Goal: Task Accomplishment & Management: Manage account settings

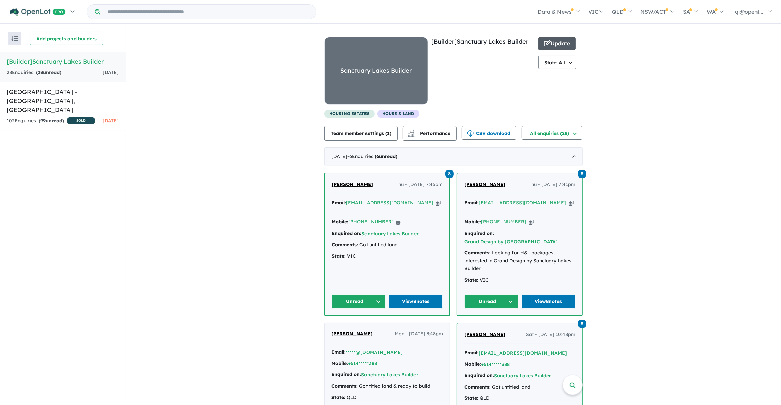
click at [555, 43] on button "Update" at bounding box center [557, 43] width 37 height 13
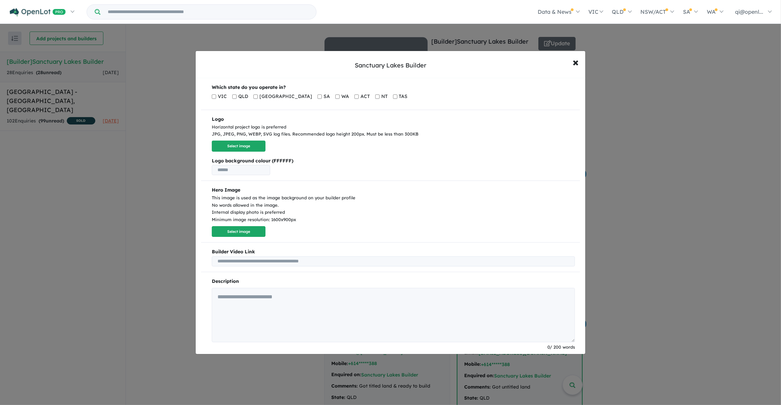
click at [361, 97] on span "ACT" at bounding box center [365, 97] width 9 height 8
click at [355, 98] on label "ACT" at bounding box center [362, 97] width 15 height 10
click at [355, 97] on label "ACT" at bounding box center [362, 97] width 15 height 10
click at [277, 84] on div "Which state do you operate in?" at bounding box center [394, 88] width 364 height 8
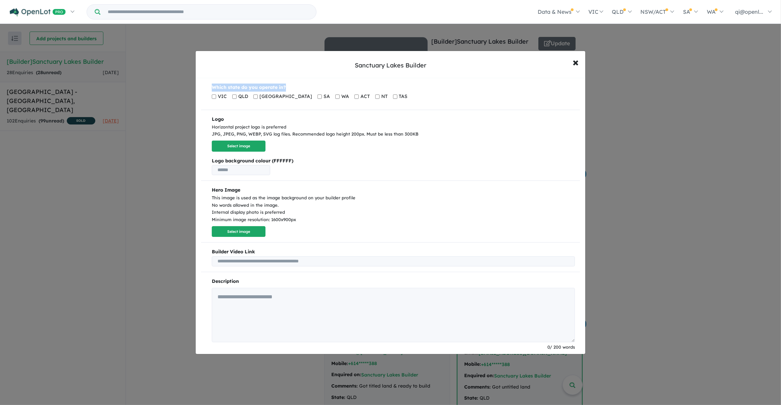
click at [277, 84] on div "Which state do you operate in?" at bounding box center [394, 88] width 364 height 8
click at [434, 81] on div "Which state do you operate in? VIC QLD [GEOGRAPHIC_DATA] SA [GEOGRAPHIC_DATA] A…" at bounding box center [391, 231] width 390 height 307
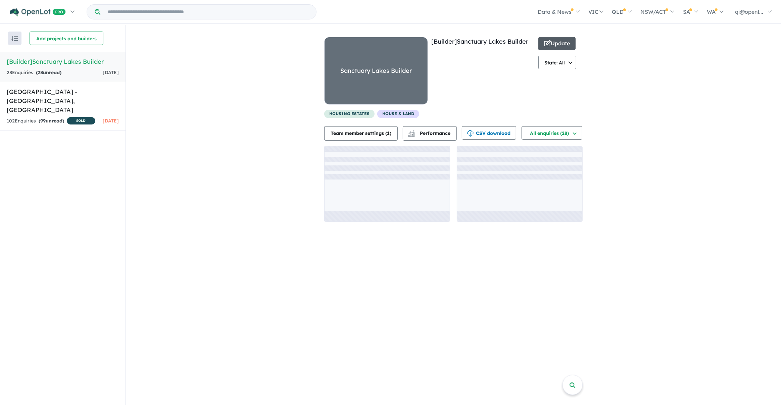
click at [557, 45] on button "Update" at bounding box center [557, 43] width 37 height 13
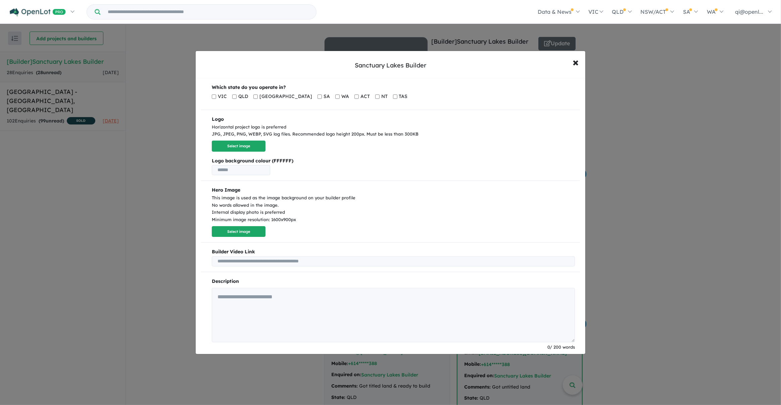
click at [335, 97] on label "WA" at bounding box center [342, 97] width 14 height 10
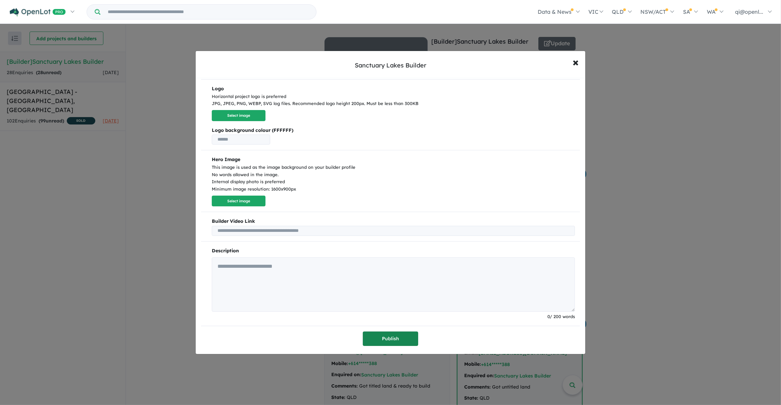
click at [388, 336] on button "Publish" at bounding box center [390, 339] width 55 height 14
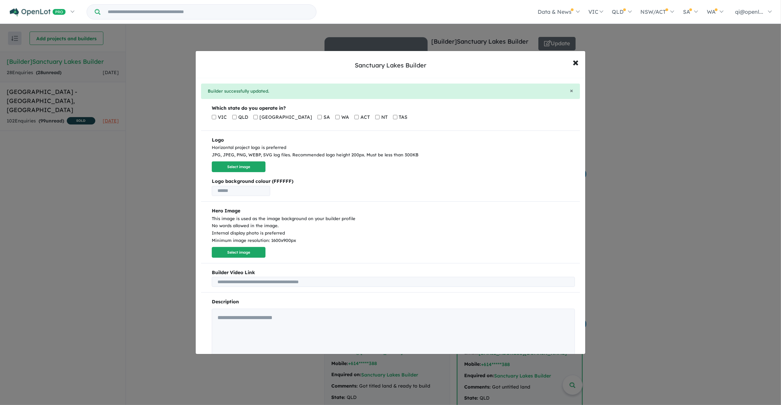
click at [511, 41] on div "Sanctuary Lakes Builder × Close × Builder successfully updated. Which state do …" at bounding box center [390, 202] width 781 height 405
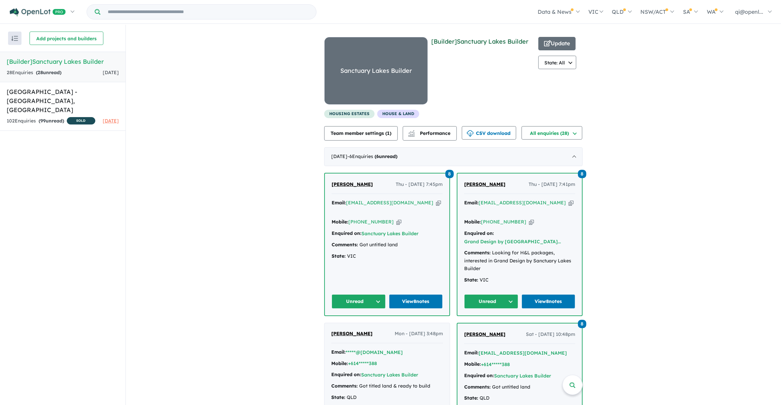
click at [517, 41] on link "[Builder] Sanctuary Lakes Builder" at bounding box center [479, 42] width 97 height 8
click at [566, 42] on button "Update" at bounding box center [557, 43] width 37 height 13
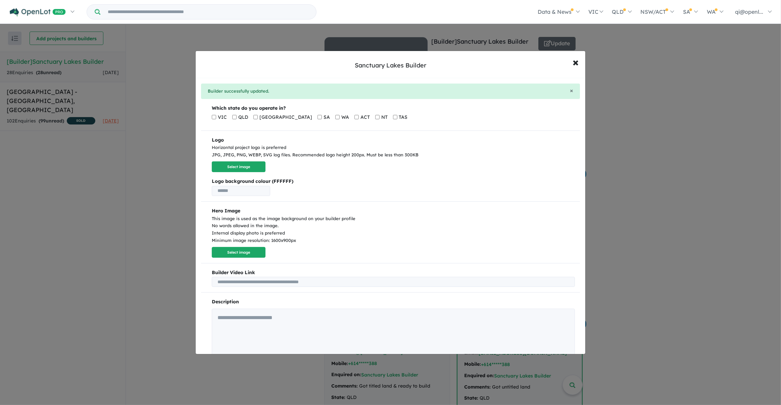
click at [341, 118] on span "WA" at bounding box center [345, 117] width 8 height 8
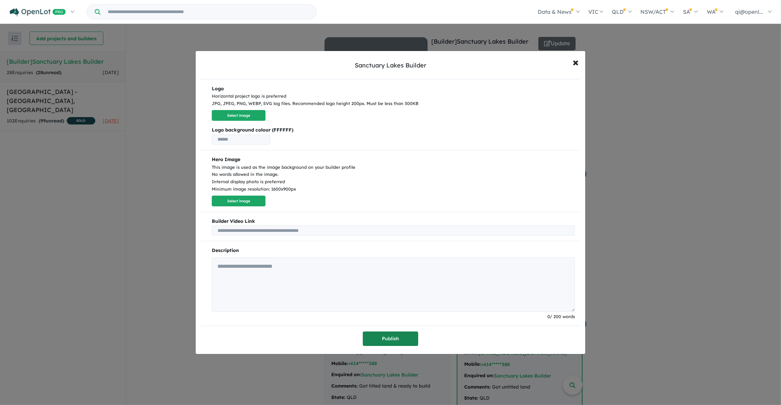
click at [370, 336] on button "Publish" at bounding box center [390, 339] width 55 height 14
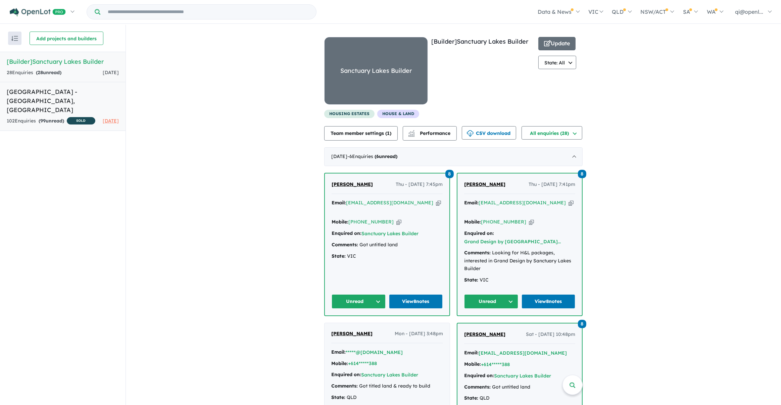
click at [106, 92] on h5 "Sanctuary Lakes Estate - Point Cook , VIC" at bounding box center [63, 100] width 112 height 27
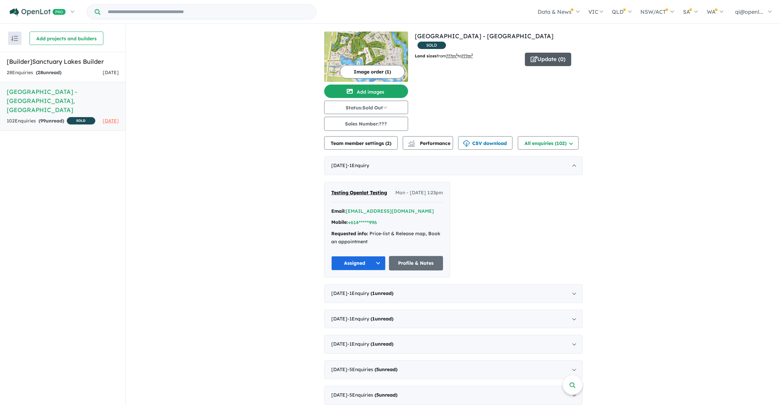
click at [566, 53] on button "Update ( 0 )" at bounding box center [548, 59] width 46 height 13
